Goal: Entertainment & Leisure: Consume media (video, audio)

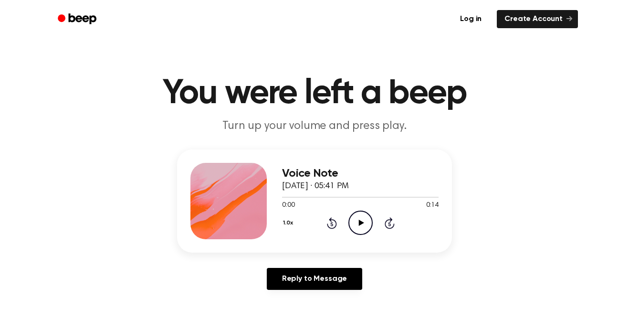
click at [357, 223] on icon "Play Audio" at bounding box center [361, 223] width 24 height 24
click at [364, 223] on icon "Play Audio" at bounding box center [361, 223] width 24 height 24
click at [365, 222] on icon "Play Audio" at bounding box center [361, 223] width 24 height 24
click at [361, 223] on icon "Pause Audio" at bounding box center [361, 223] width 24 height 24
click at [366, 216] on icon "Play Audio" at bounding box center [361, 223] width 24 height 24
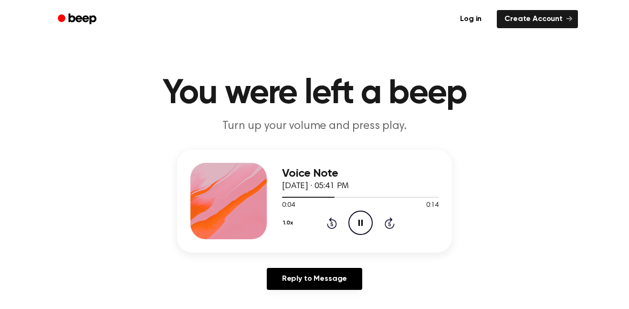
click at [332, 224] on icon at bounding box center [331, 224] width 2 height 4
click at [356, 225] on icon "Pause Audio" at bounding box center [361, 223] width 24 height 24
click at [356, 221] on icon "Play Audio" at bounding box center [361, 223] width 24 height 24
click at [357, 228] on icon "Pause Audio" at bounding box center [361, 223] width 24 height 24
click at [335, 235] on div "Voice Note [DATE] · 05:41 PM 0:04 0:14 Your browser does not support the [objec…" at bounding box center [360, 201] width 157 height 76
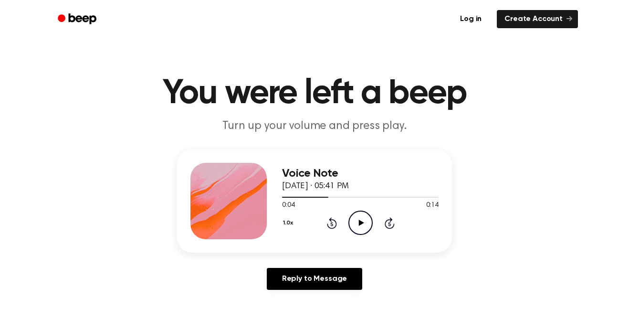
click at [332, 224] on icon at bounding box center [331, 224] width 2 height 4
click at [350, 230] on icon "Play Audio" at bounding box center [361, 223] width 24 height 24
click at [360, 228] on icon "Pause Audio" at bounding box center [361, 223] width 24 height 24
click at [334, 237] on div "Voice Note [DATE] · 05:41 PM 0:03 0:14 Your browser does not support the [objec…" at bounding box center [360, 201] width 157 height 76
click at [331, 226] on icon "Rewind 5 seconds" at bounding box center [332, 223] width 11 height 12
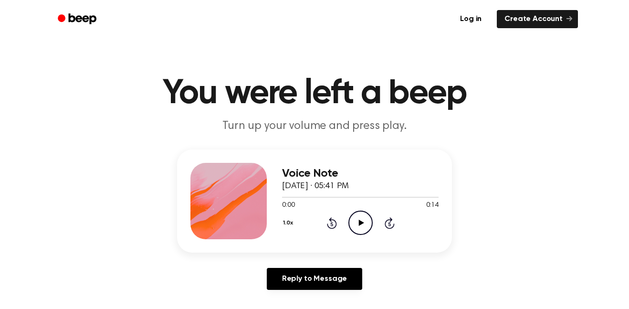
click at [360, 229] on icon "Play Audio" at bounding box center [361, 223] width 24 height 24
click at [355, 220] on icon "Pause Audio" at bounding box center [361, 223] width 24 height 24
click at [360, 234] on icon "Play Audio" at bounding box center [361, 223] width 24 height 24
click at [332, 224] on icon at bounding box center [331, 224] width 2 height 4
click at [357, 225] on icon "Pause Audio" at bounding box center [361, 223] width 24 height 24
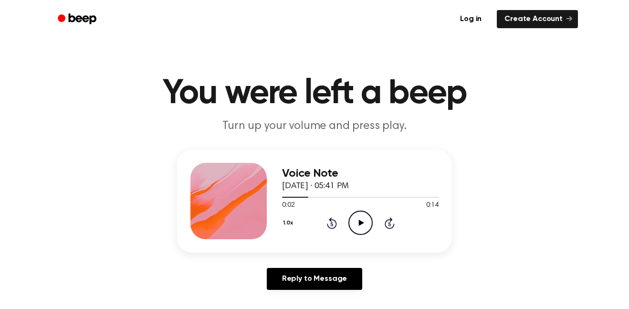
click at [358, 223] on icon "Play Audio" at bounding box center [361, 223] width 24 height 24
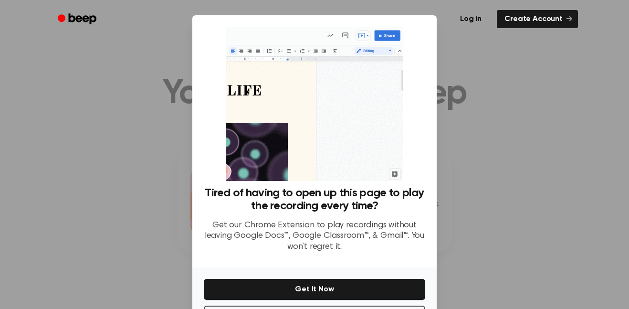
scroll to position [39, 0]
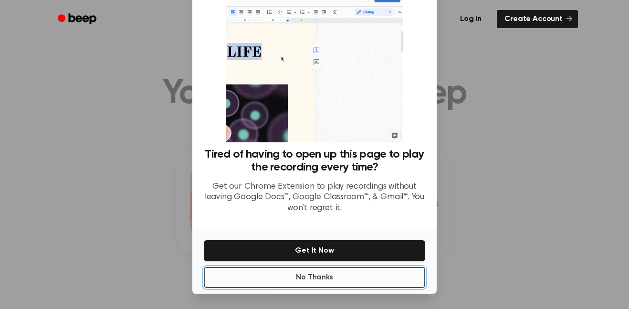
click at [346, 268] on button "No Thanks" at bounding box center [315, 277] width 222 height 21
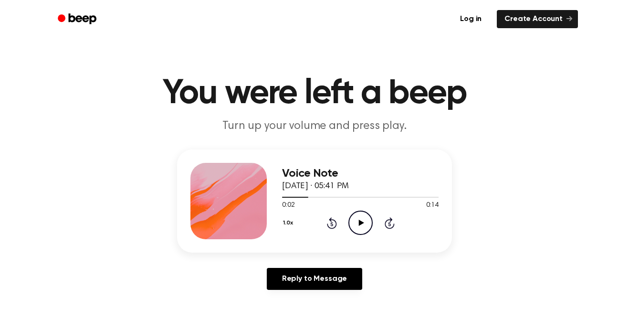
click at [360, 226] on icon "Play Audio" at bounding box center [361, 223] width 24 height 24
click at [359, 217] on icon "Pause Audio" at bounding box center [361, 223] width 24 height 24
click at [370, 217] on circle at bounding box center [360, 222] width 23 height 23
click at [332, 224] on icon at bounding box center [331, 224] width 2 height 4
click at [349, 216] on icon "Pause Audio" at bounding box center [361, 223] width 24 height 24
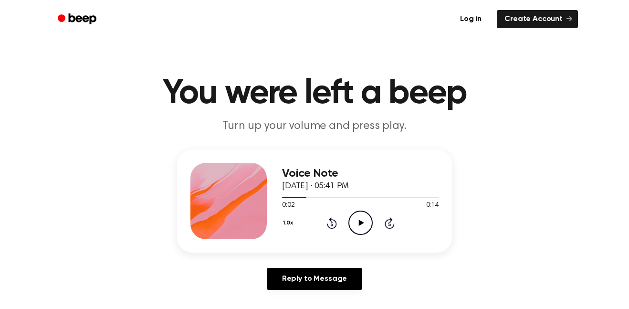
click at [356, 200] on div at bounding box center [360, 197] width 157 height 8
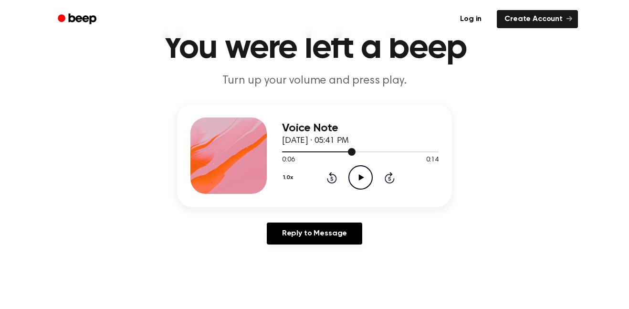
scroll to position [46, 0]
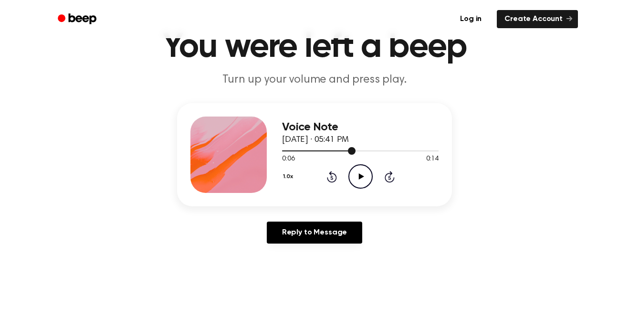
click at [328, 175] on icon "Rewind 5 seconds" at bounding box center [332, 176] width 11 height 12
click at [362, 172] on icon "Play Audio" at bounding box center [361, 176] width 24 height 24
click at [365, 182] on icon "Pause Audio" at bounding box center [361, 176] width 24 height 24
click at [332, 178] on icon "Rewind 5 seconds" at bounding box center [332, 176] width 11 height 12
click at [362, 169] on icon "Play Audio" at bounding box center [361, 176] width 24 height 24
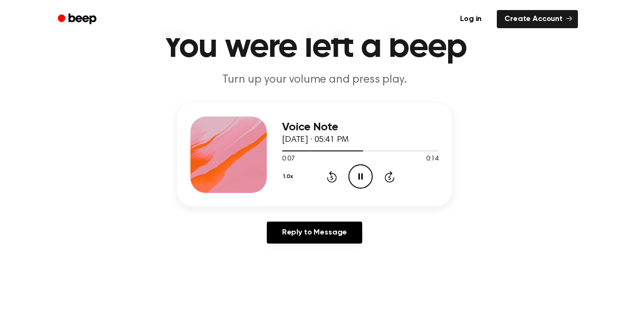
click at [367, 182] on icon "Pause Audio" at bounding box center [361, 176] width 24 height 24
click at [357, 182] on icon "Play Audio" at bounding box center [361, 176] width 24 height 24
click at [361, 177] on icon "Pause Audio" at bounding box center [361, 176] width 24 height 24
click at [351, 168] on icon "Play Audio" at bounding box center [361, 176] width 24 height 24
click at [332, 178] on icon at bounding box center [331, 178] width 2 height 4
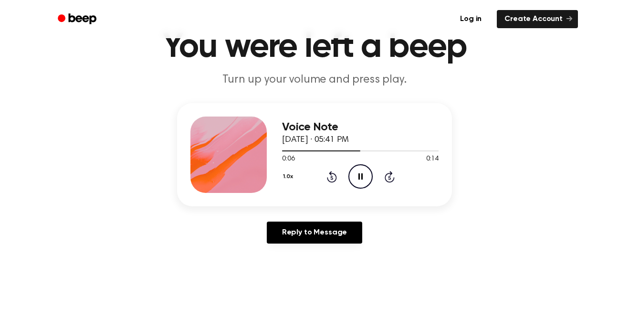
click at [332, 178] on icon at bounding box center [331, 178] width 2 height 4
click at [363, 180] on icon "Pause Audio" at bounding box center [361, 176] width 24 height 24
click at [370, 185] on circle at bounding box center [360, 176] width 23 height 23
click at [359, 186] on icon "Pause Audio" at bounding box center [361, 176] width 24 height 24
click at [332, 178] on icon at bounding box center [331, 178] width 2 height 4
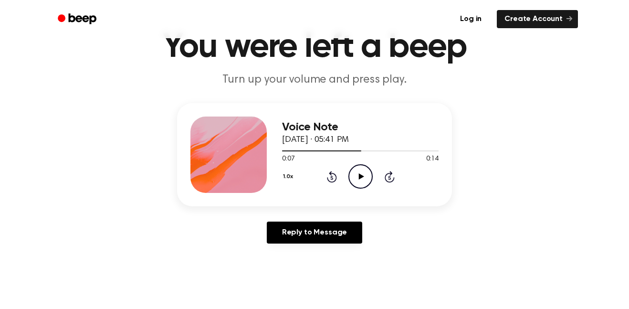
click at [355, 168] on icon "Play Audio" at bounding box center [361, 176] width 24 height 24
click at [334, 181] on icon at bounding box center [332, 176] width 10 height 11
click at [332, 178] on icon at bounding box center [331, 178] width 2 height 4
click at [368, 176] on icon "Pause Audio" at bounding box center [361, 176] width 24 height 24
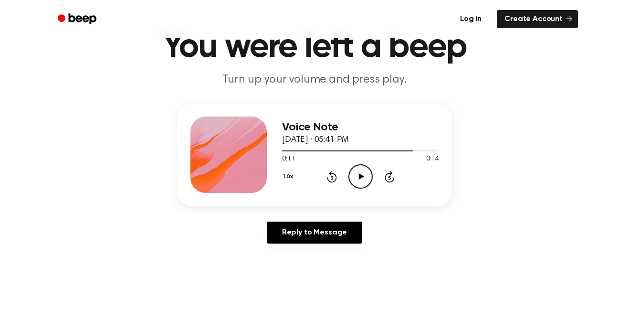
click at [332, 178] on icon at bounding box center [331, 178] width 2 height 4
click at [365, 183] on icon "Play Audio" at bounding box center [361, 176] width 24 height 24
click at [353, 170] on icon "Pause Audio" at bounding box center [361, 176] width 24 height 24
click at [332, 178] on icon at bounding box center [331, 178] width 2 height 4
click at [362, 176] on icon at bounding box center [361, 176] width 5 height 6
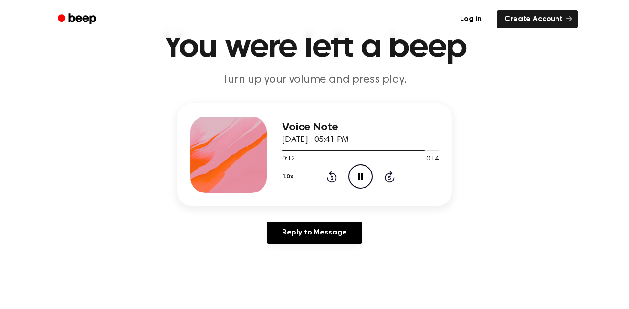
click at [342, 201] on div "Voice Note [DATE] · 05:41 PM 0:12 0:14 Your browser does not support the [objec…" at bounding box center [314, 154] width 275 height 103
click at [329, 180] on icon at bounding box center [332, 176] width 10 height 11
click at [366, 171] on icon "Pause Audio" at bounding box center [361, 176] width 24 height 24
click at [360, 179] on icon "Play Audio" at bounding box center [361, 176] width 24 height 24
click at [332, 176] on icon "Rewind 5 seconds" at bounding box center [332, 176] width 11 height 12
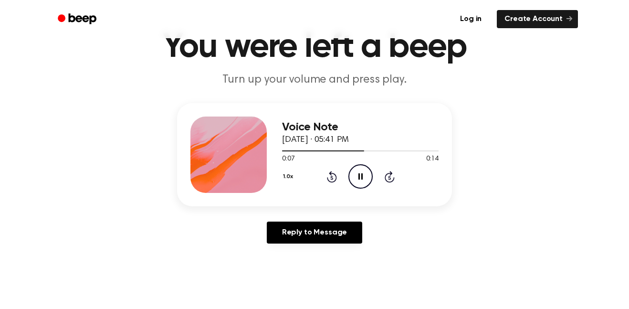
click at [363, 176] on icon "Pause Audio" at bounding box center [361, 176] width 24 height 24
click at [362, 175] on icon "Play Audio" at bounding box center [361, 176] width 24 height 24
click at [330, 178] on icon "Rewind 5 seconds" at bounding box center [332, 176] width 11 height 12
click at [369, 174] on icon "Play Audio" at bounding box center [361, 176] width 24 height 24
click at [332, 178] on icon at bounding box center [331, 178] width 2 height 4
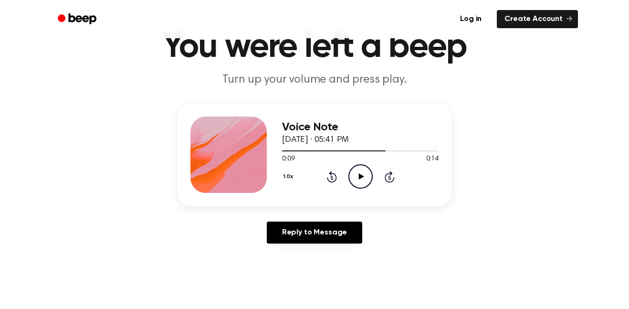
click at [363, 178] on icon "Play Audio" at bounding box center [361, 176] width 24 height 24
